Goal: Information Seeking & Learning: Find specific fact

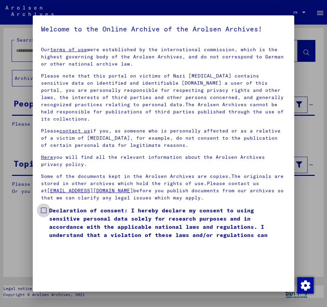
click at [44, 208] on span at bounding box center [43, 210] width 5 height 5
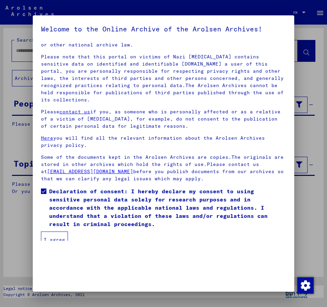
click at [45, 231] on button "I agree" at bounding box center [54, 239] width 27 height 16
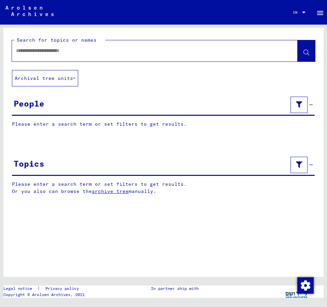
click at [28, 45] on div at bounding box center [146, 50] width 269 height 15
click at [28, 46] on div at bounding box center [146, 50] width 269 height 15
click at [28, 50] on input "text" at bounding box center [148, 50] width 265 height 7
type input "**********"
click at [305, 48] on button at bounding box center [306, 50] width 17 height 21
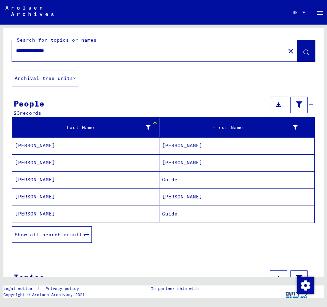
click at [64, 233] on span "Show all search results" at bounding box center [50, 234] width 71 height 6
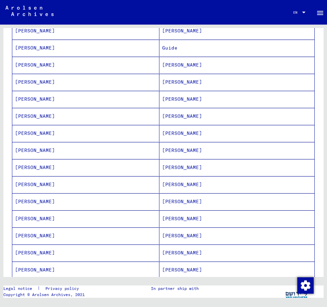
scroll to position [184, 0]
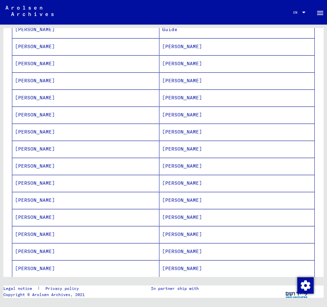
click at [182, 252] on mat-cell "[PERSON_NAME]" at bounding box center [236, 251] width 155 height 17
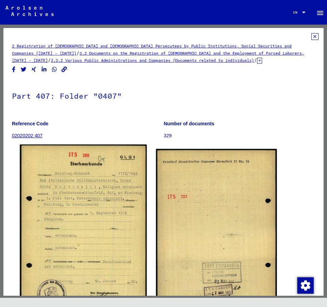
click at [51, 193] on img at bounding box center [83, 233] width 127 height 178
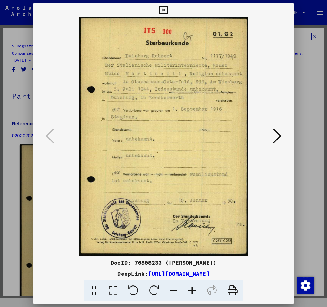
click at [51, 193] on div at bounding box center [164, 136] width 262 height 239
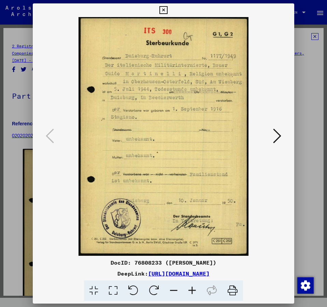
click at [278, 136] on icon at bounding box center [277, 136] width 8 height 16
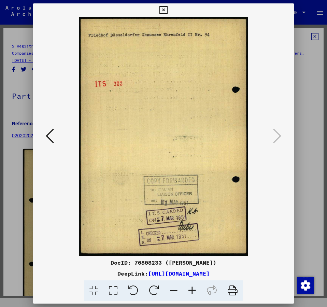
click at [46, 135] on icon at bounding box center [50, 136] width 8 height 16
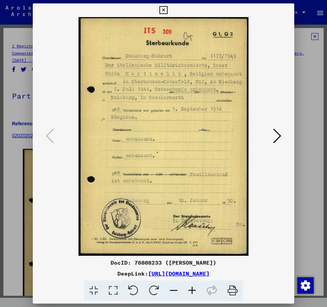
click at [279, 137] on icon at bounding box center [277, 136] width 8 height 16
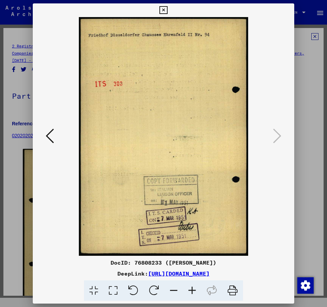
click at [167, 7] on icon at bounding box center [163, 10] width 8 height 8
